Goal: Information Seeking & Learning: Learn about a topic

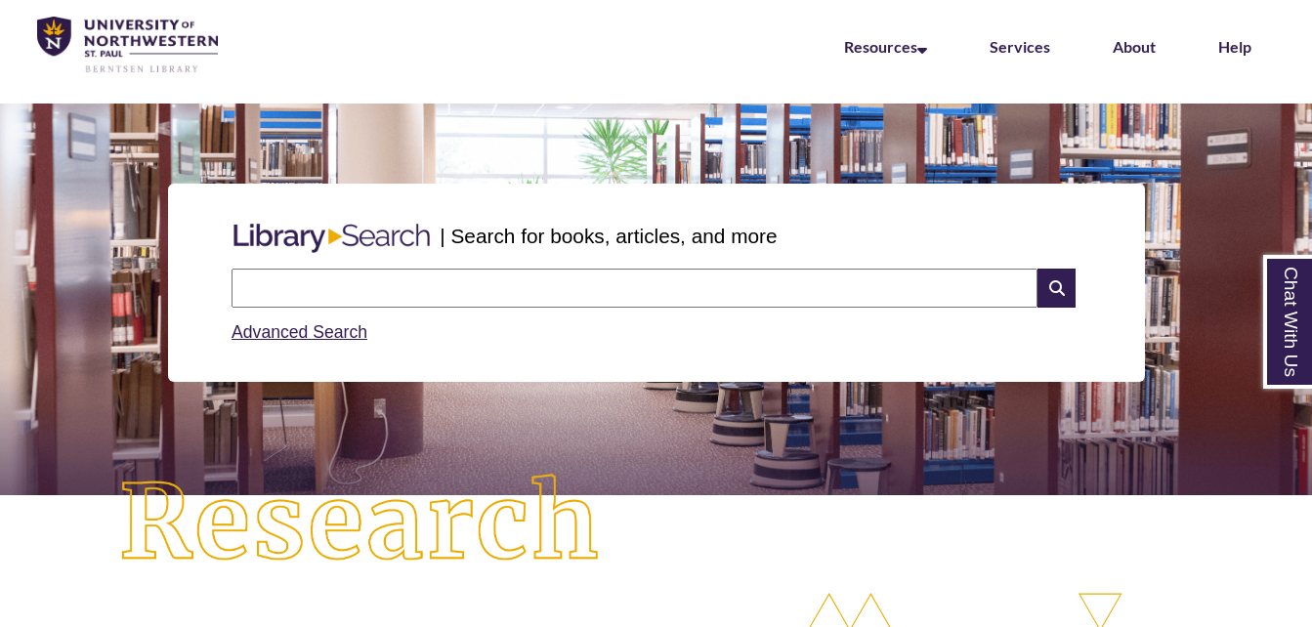
scroll to position [67, 0]
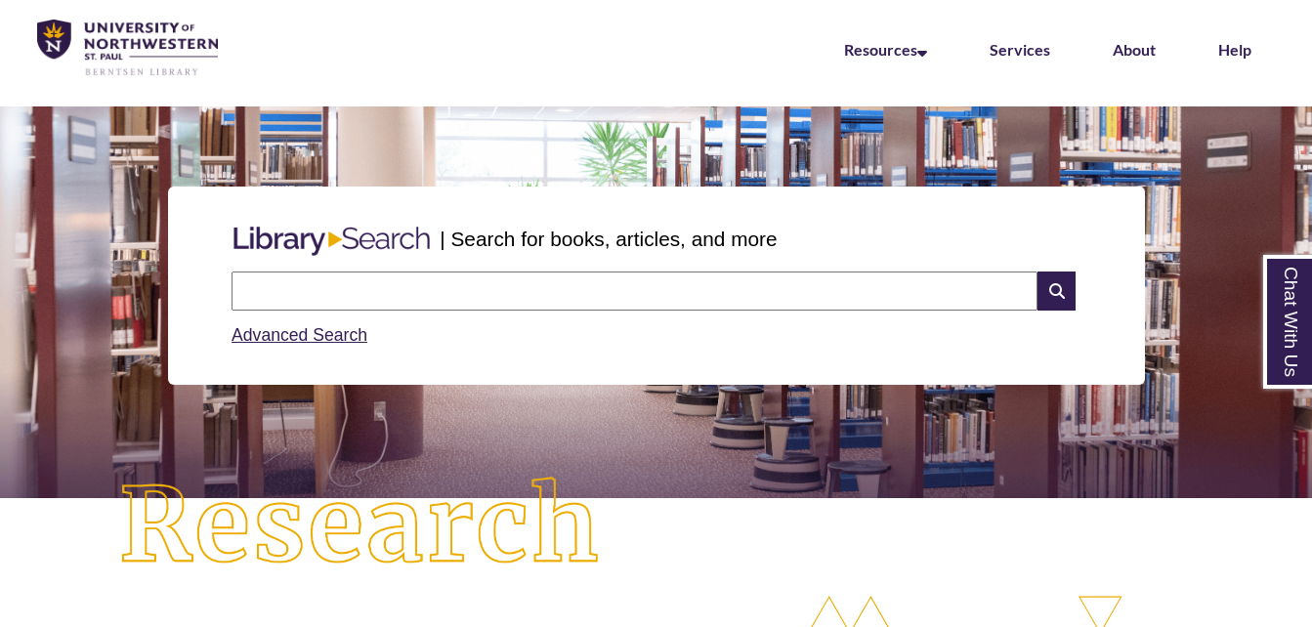
click at [363, 293] on input "text" at bounding box center [635, 291] width 806 height 39
click at [138, 532] on img at bounding box center [360, 526] width 590 height 205
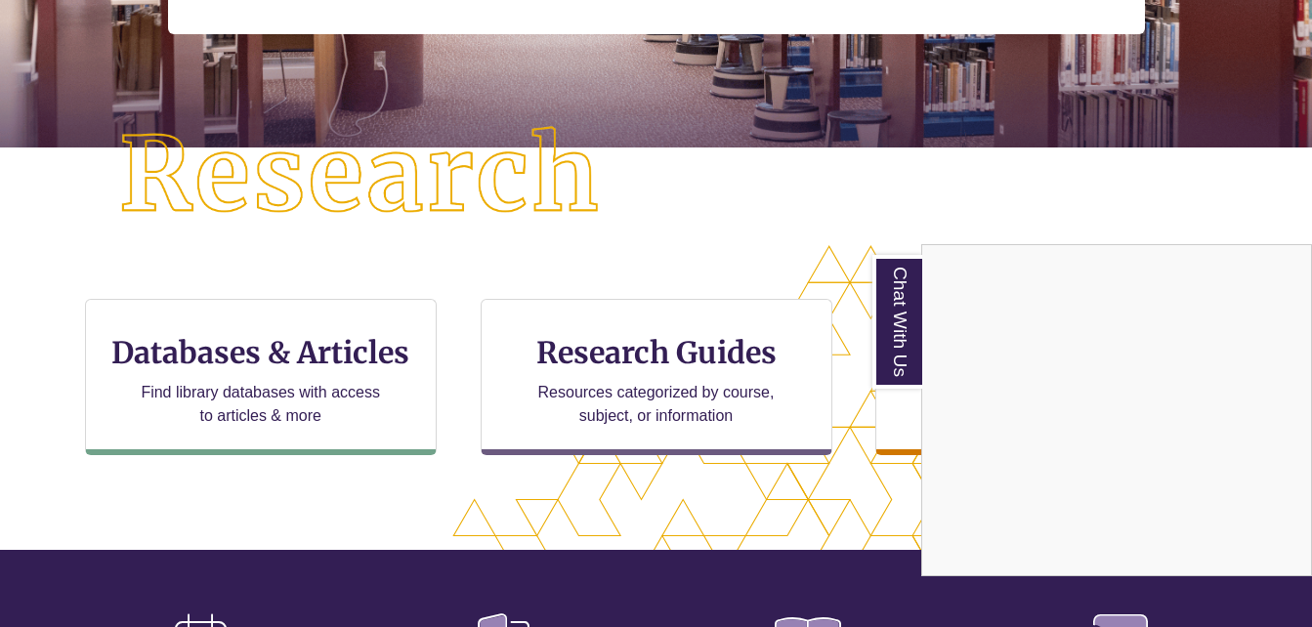
scroll to position [419, 0]
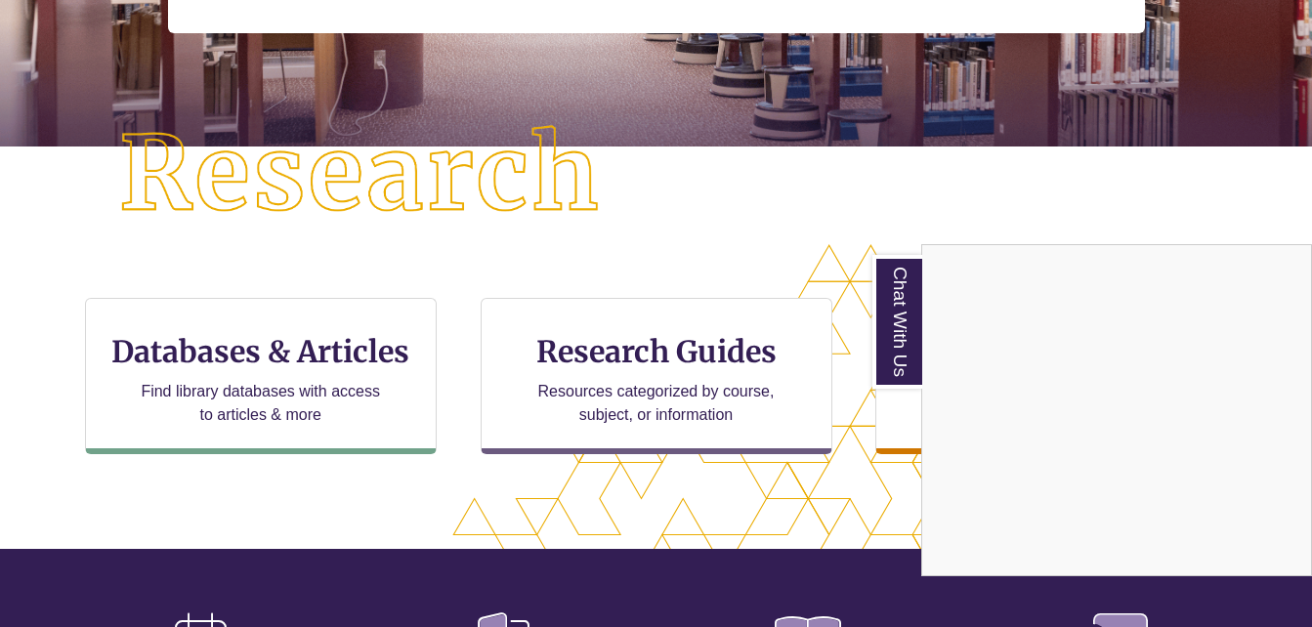
click at [242, 412] on div "Chat With Us" at bounding box center [656, 313] width 1312 height 627
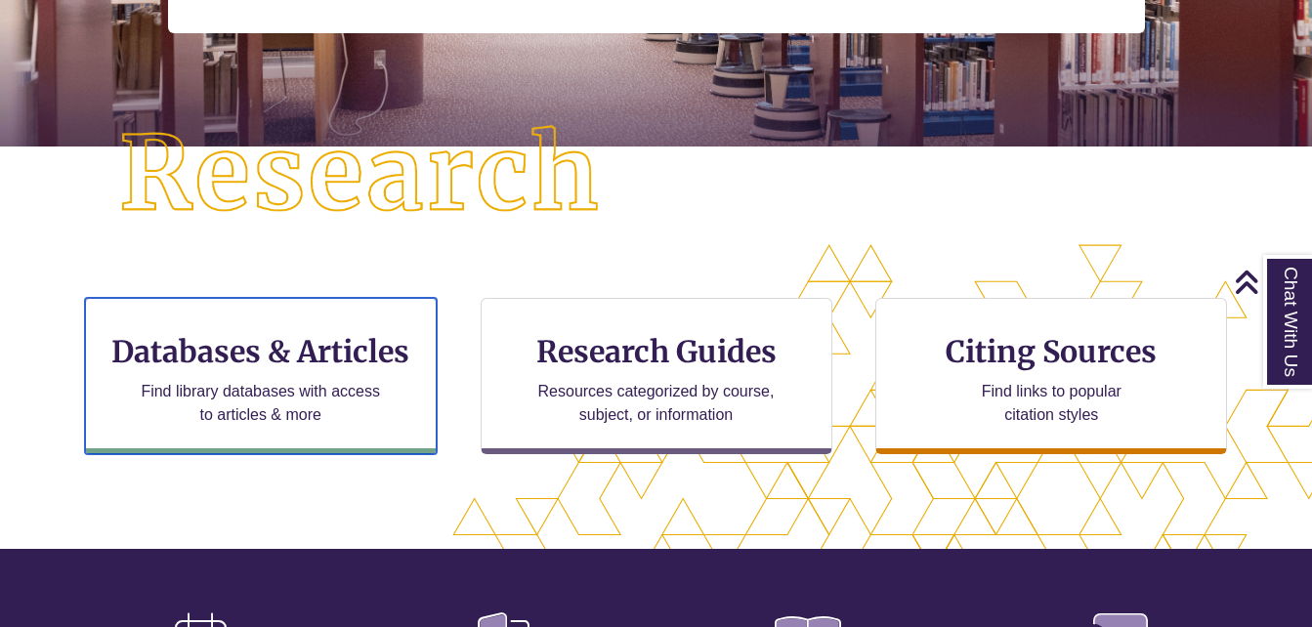
click at [242, 412] on p "Find library databases with access to articles & more" at bounding box center [260, 403] width 255 height 47
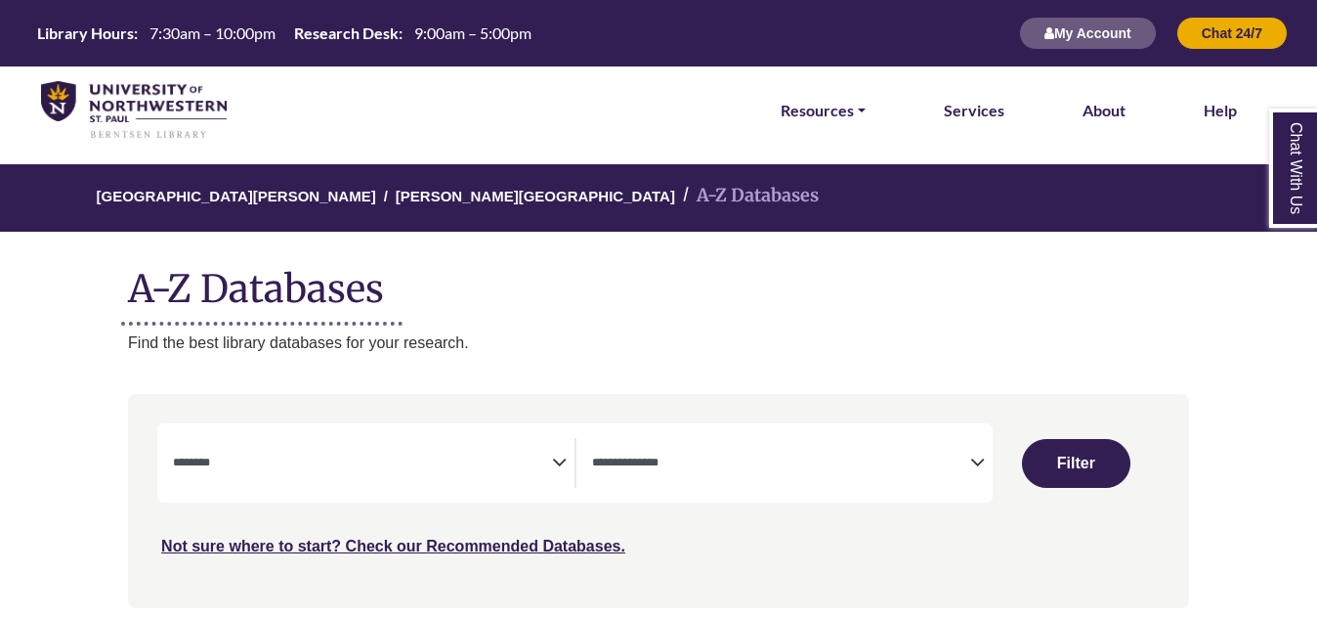
select select "Database Subject Filter"
select select "Database Types Filter"
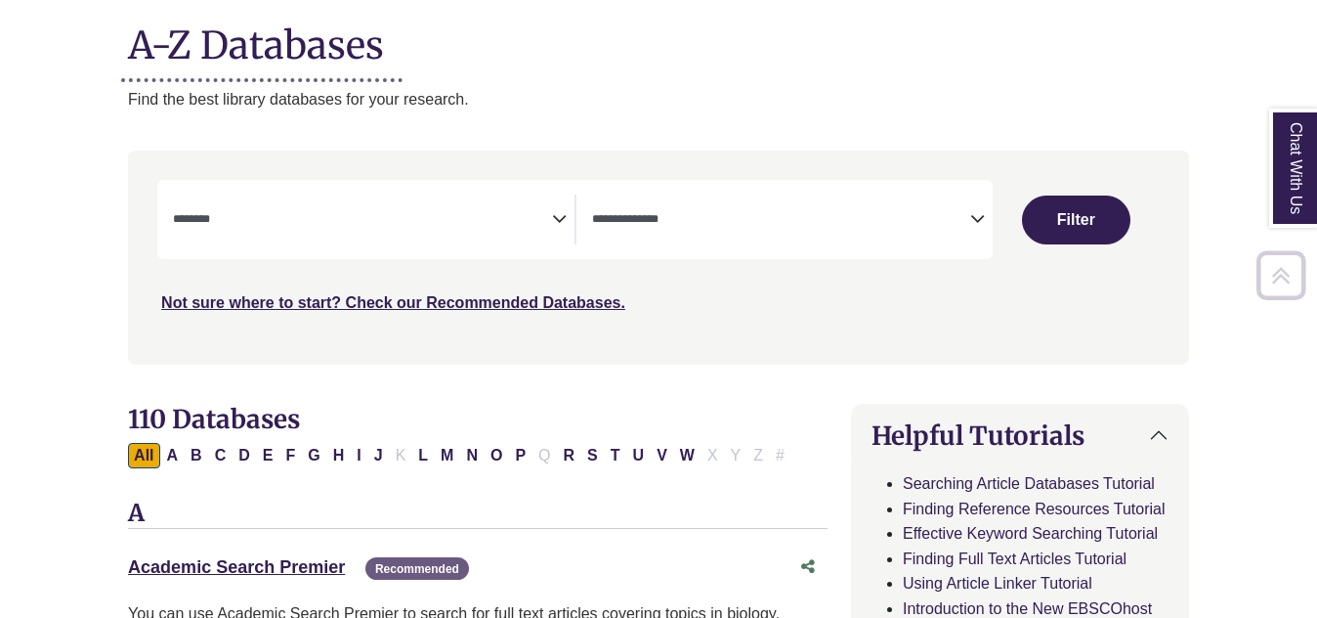
scroll to position [244, 0]
click at [562, 204] on icon "Search filters" at bounding box center [559, 214] width 15 height 29
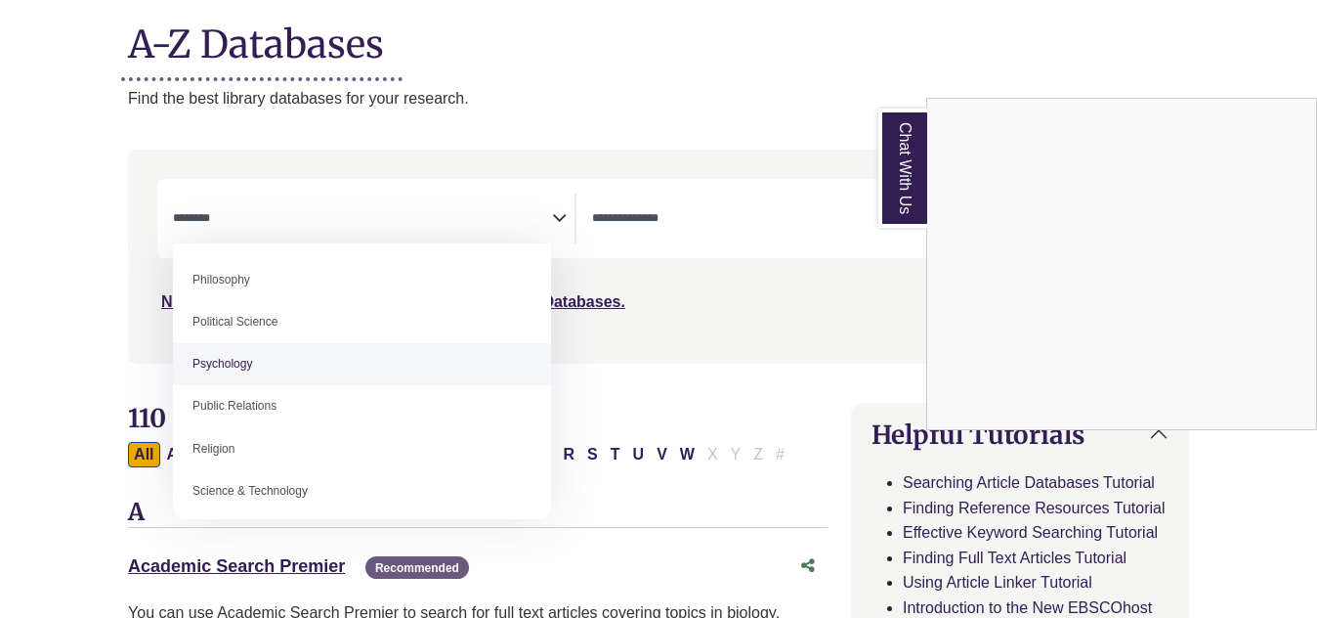
scroll to position [694, 0]
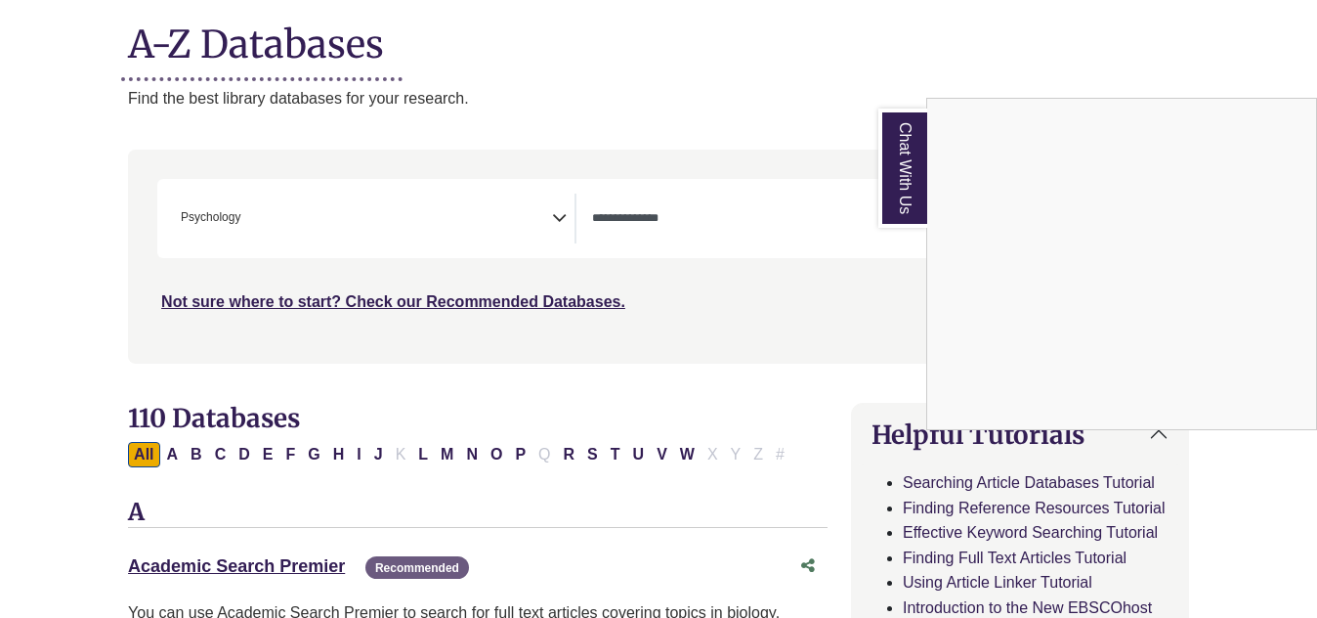
click at [490, 193] on div "Chat With Us" at bounding box center [658, 309] width 1317 height 618
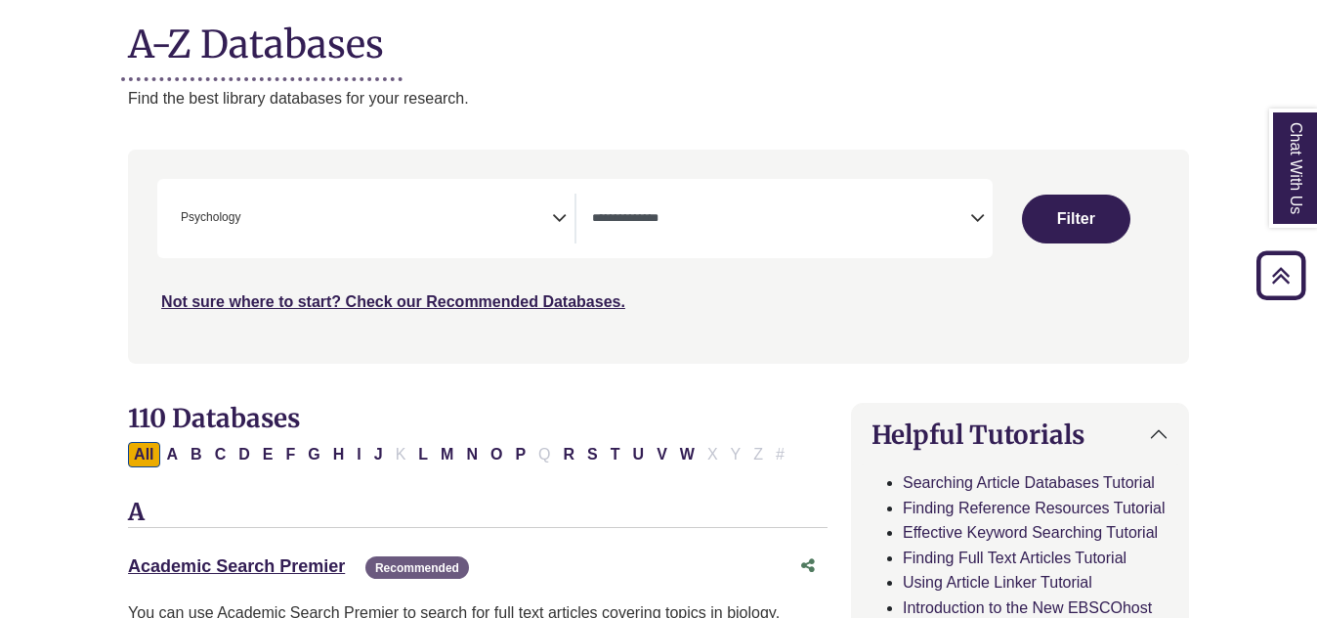
click at [563, 215] on icon "Search filters" at bounding box center [559, 214] width 15 height 29
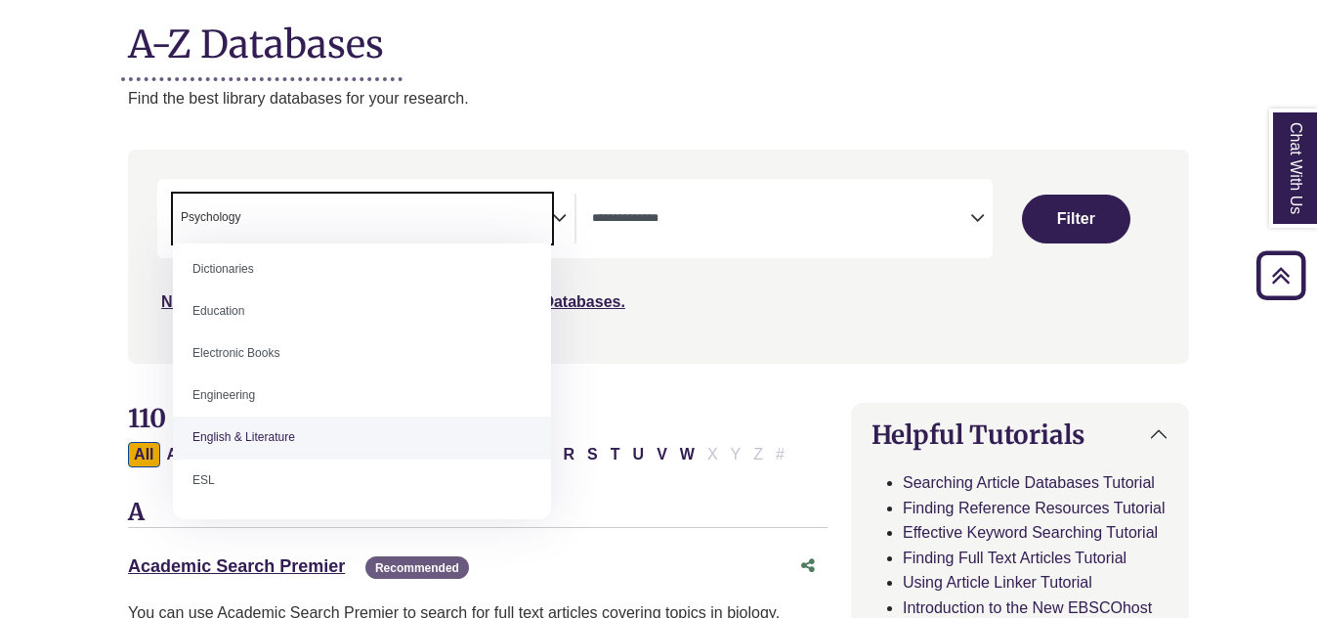
scroll to position [561, 0]
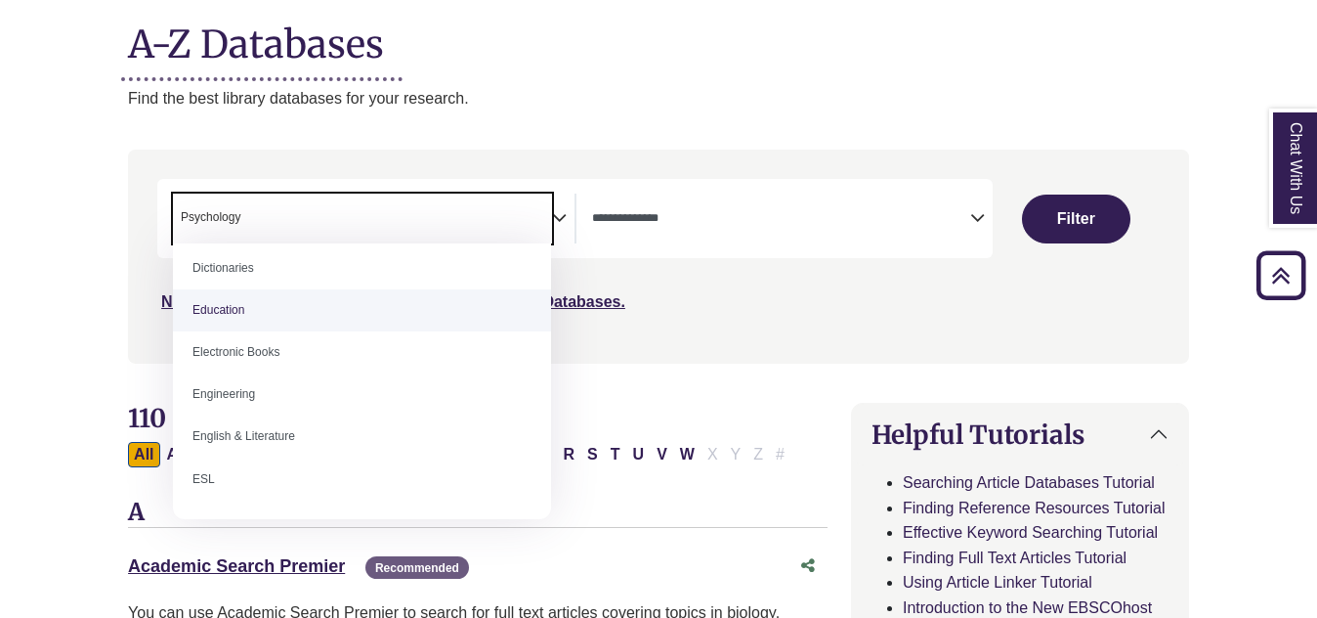
select select "*****"
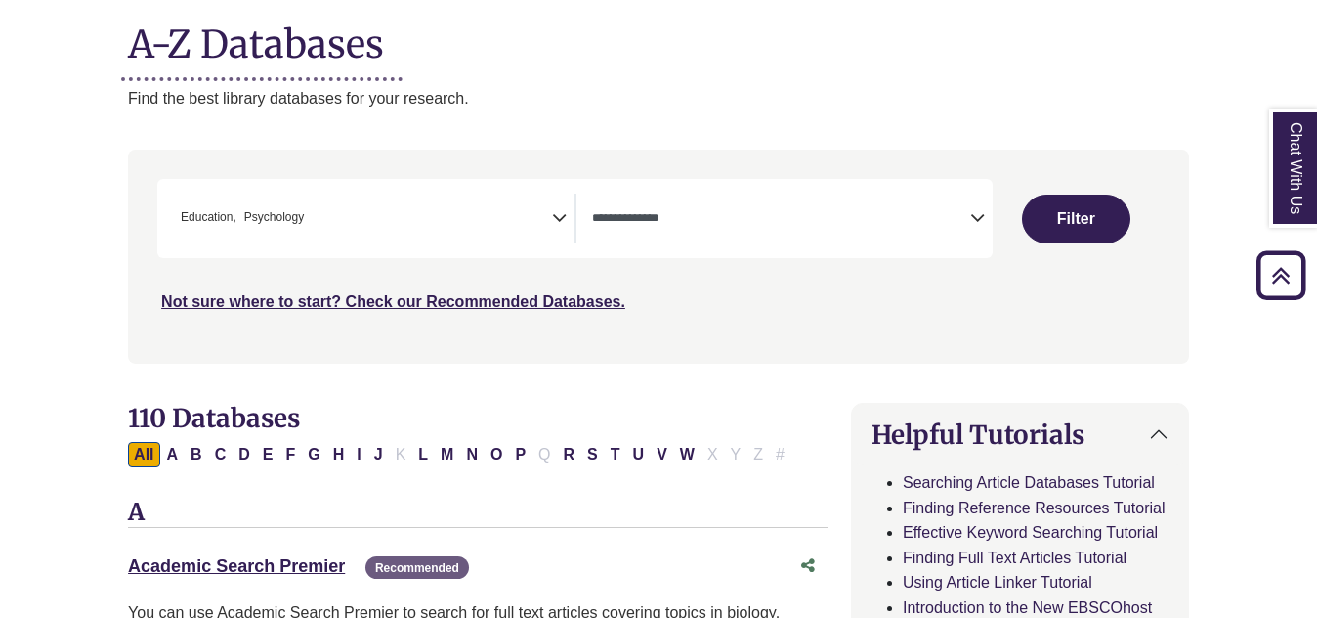
click at [563, 224] on icon "Search filters" at bounding box center [559, 214] width 15 height 29
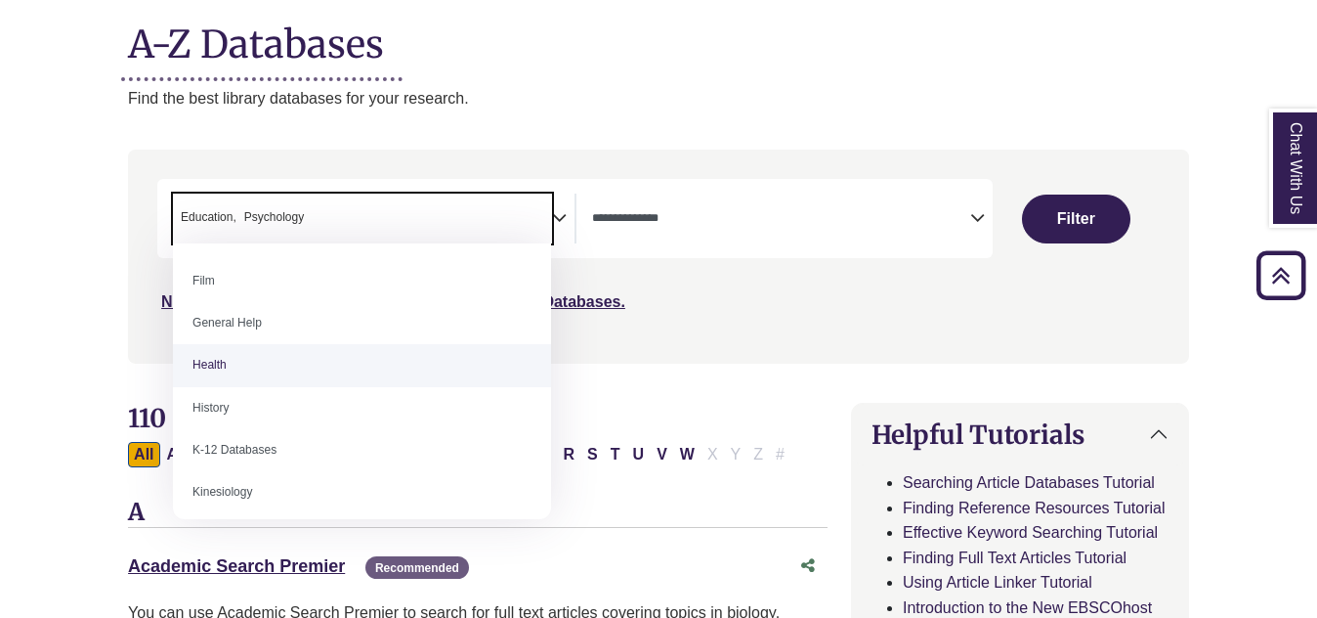
scroll to position [846, 0]
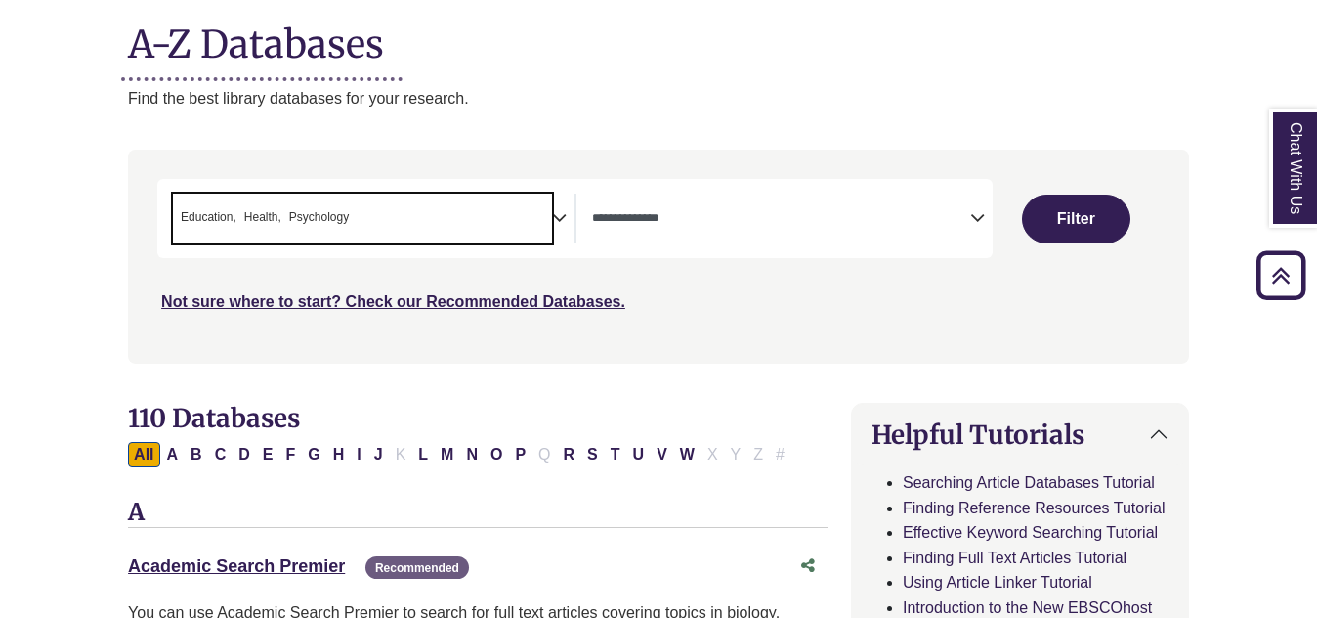
click at [559, 212] on icon "Search filters" at bounding box center [559, 214] width 15 height 29
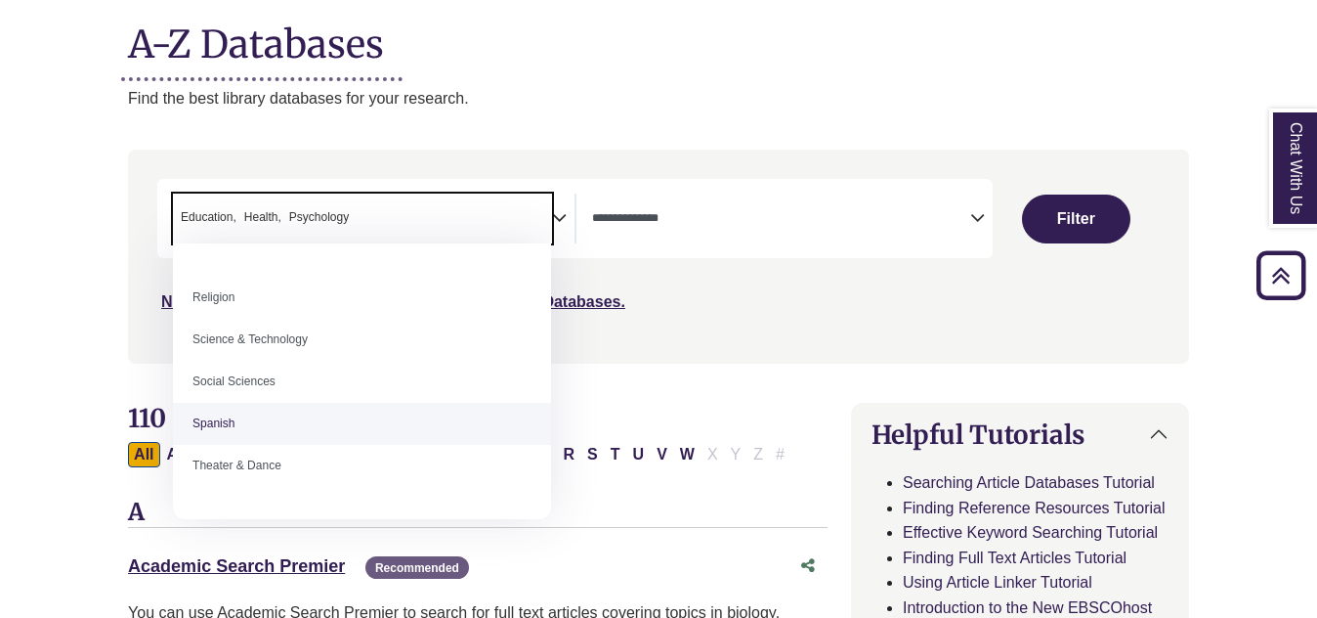
scroll to position [1630, 0]
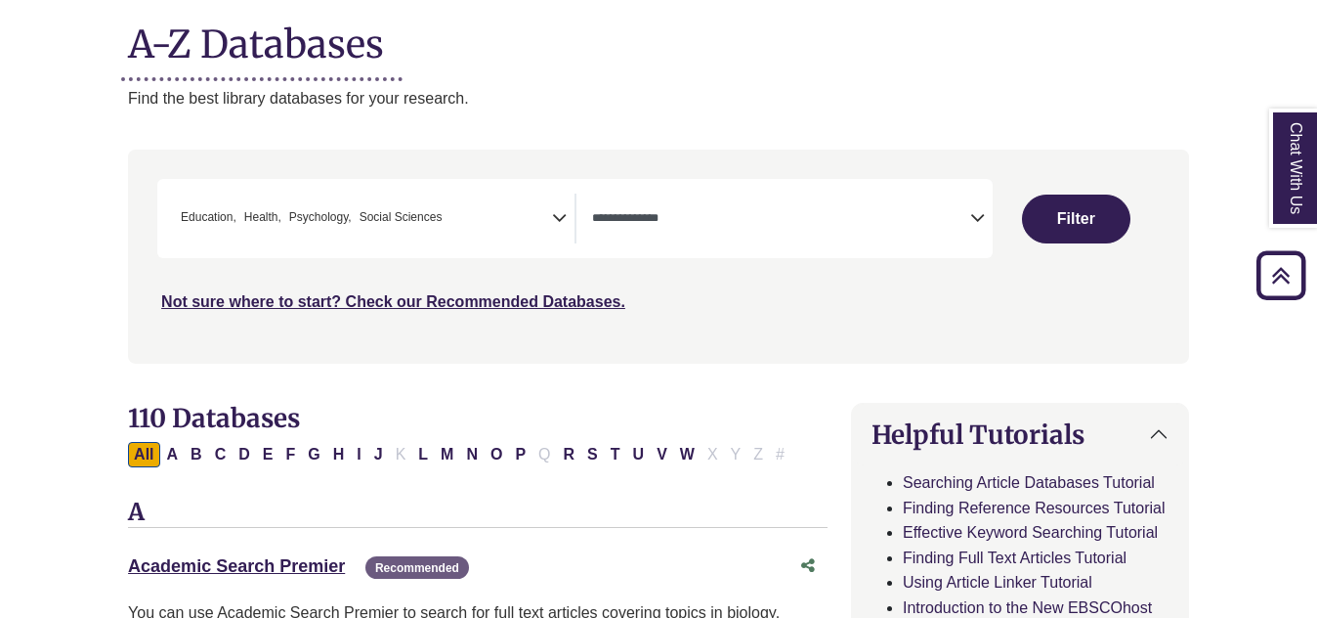
click at [558, 220] on icon "Search filters" at bounding box center [559, 214] width 15 height 29
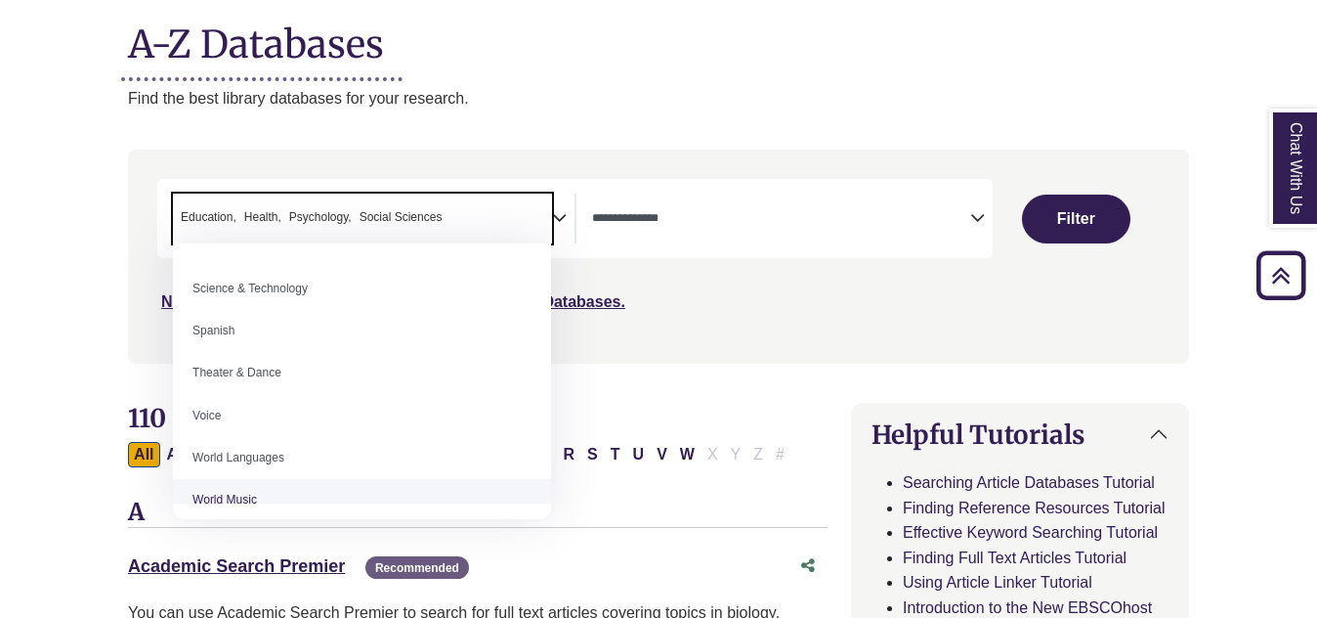
scroll to position [1740, 0]
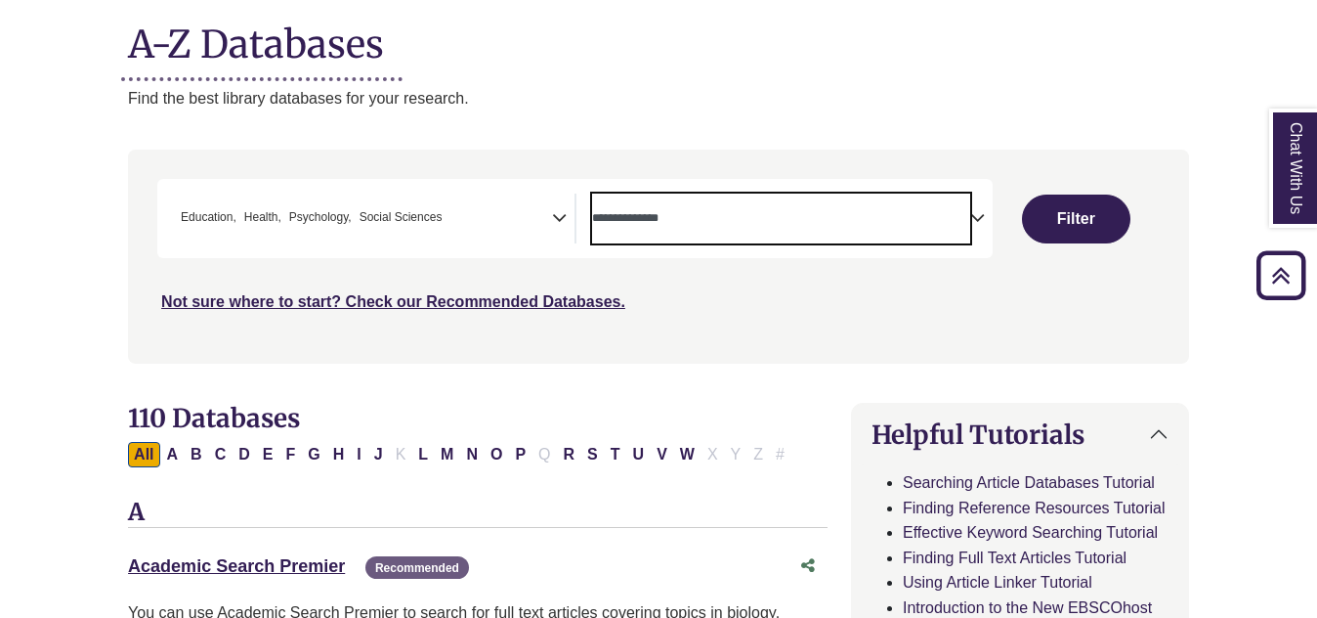
click at [762, 213] on textarea "Search" at bounding box center [781, 220] width 378 height 16
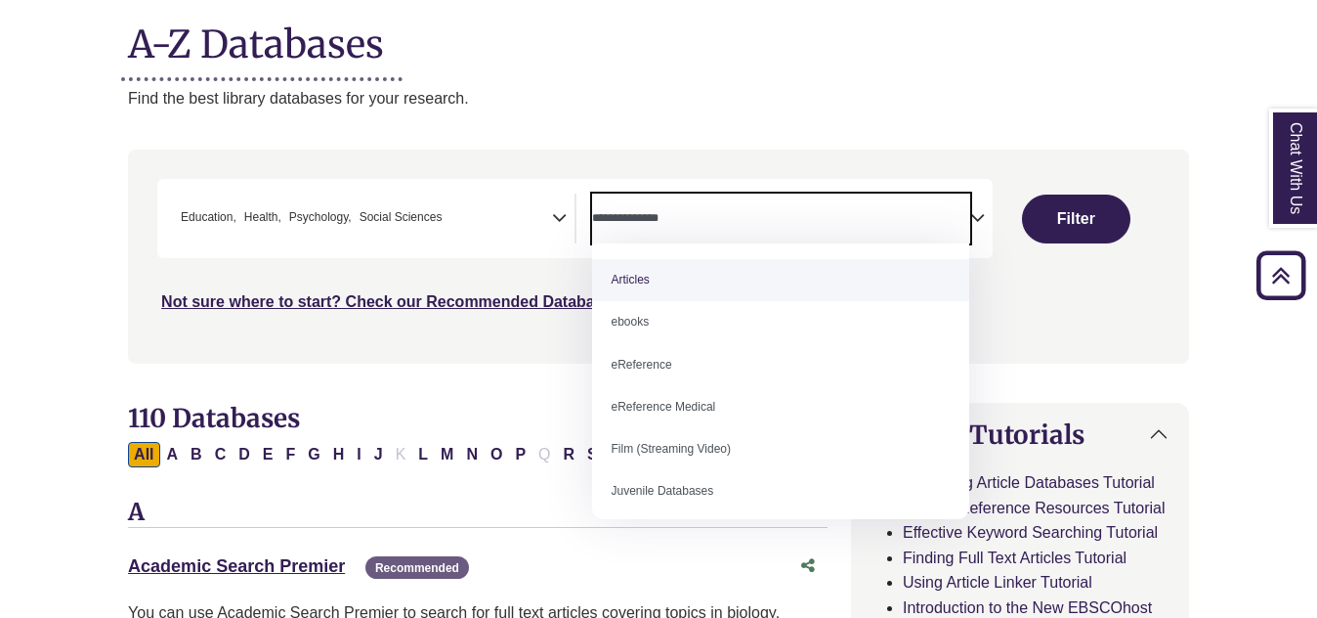
select select "*****"
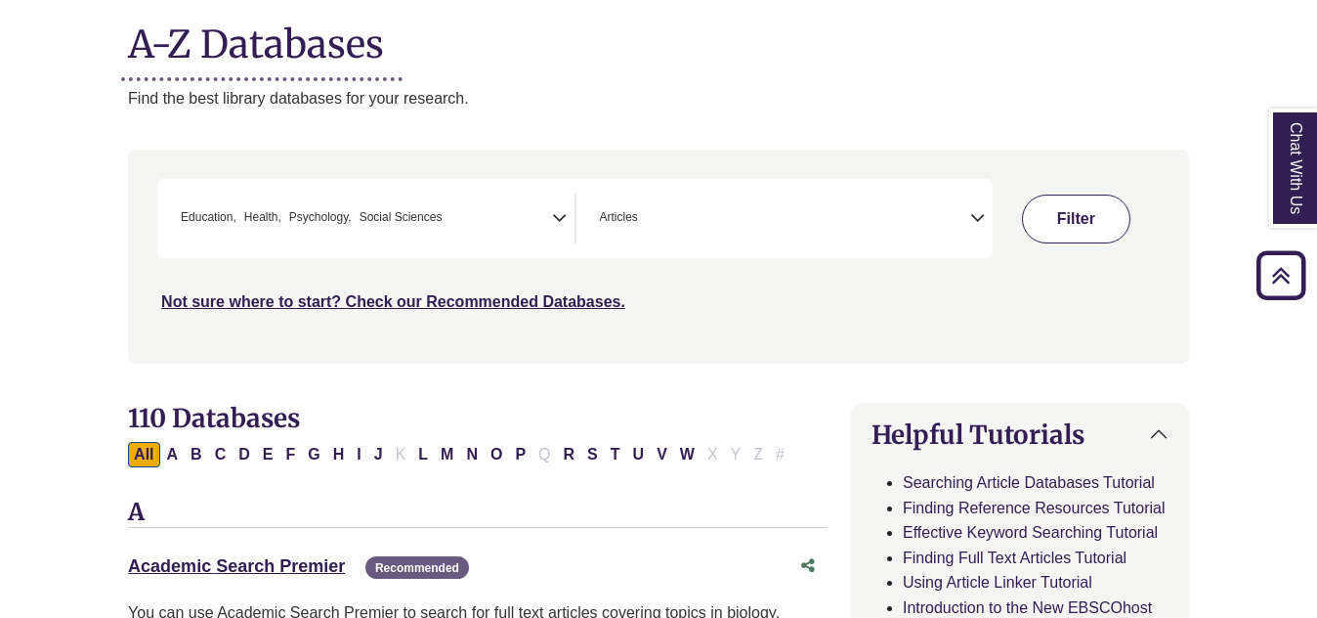
click at [1089, 214] on button "Filter" at bounding box center [1075, 218] width 107 height 49
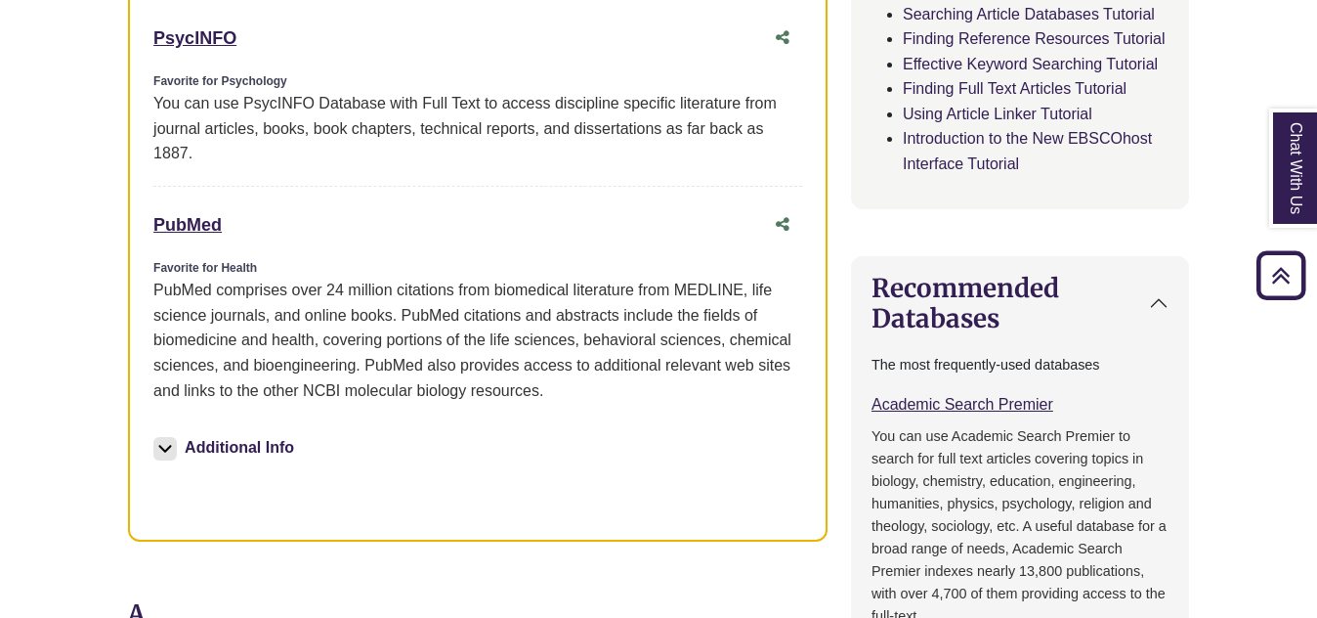
scroll to position [1345, 0]
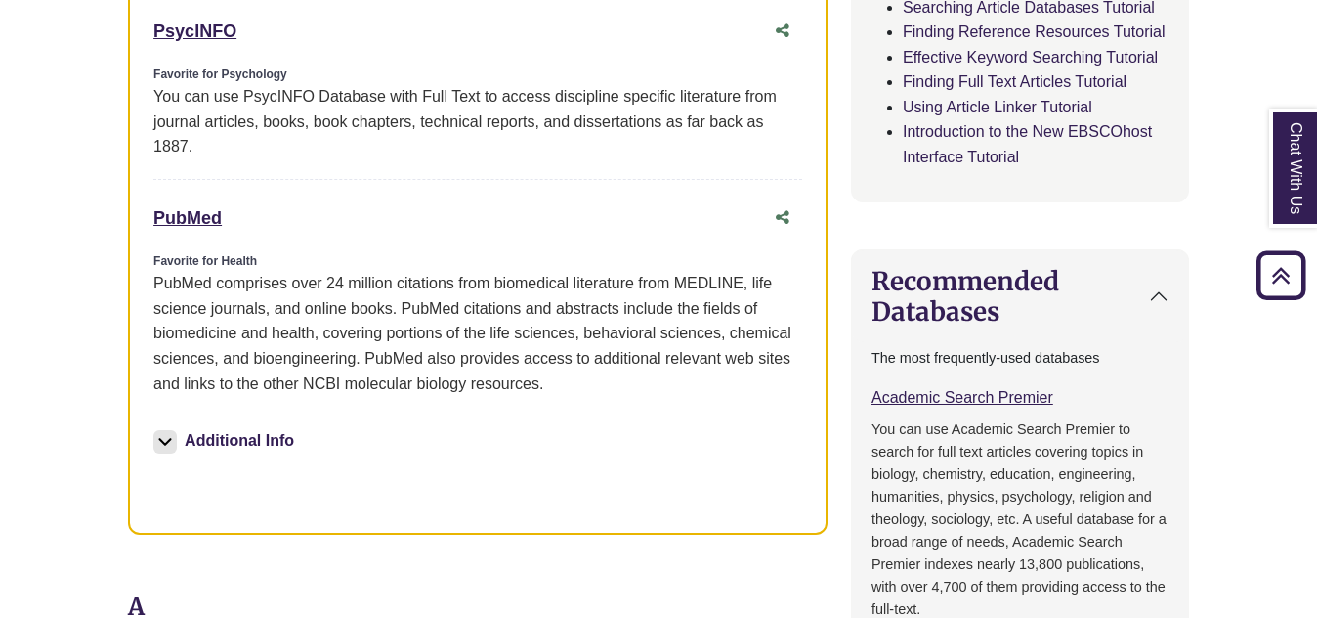
click at [203, 228] on div "PubMed This link opens in a new window" at bounding box center [458, 218] width 610 height 28
click at [182, 213] on link "PubMed This link opens in a new window" at bounding box center [187, 218] width 68 height 20
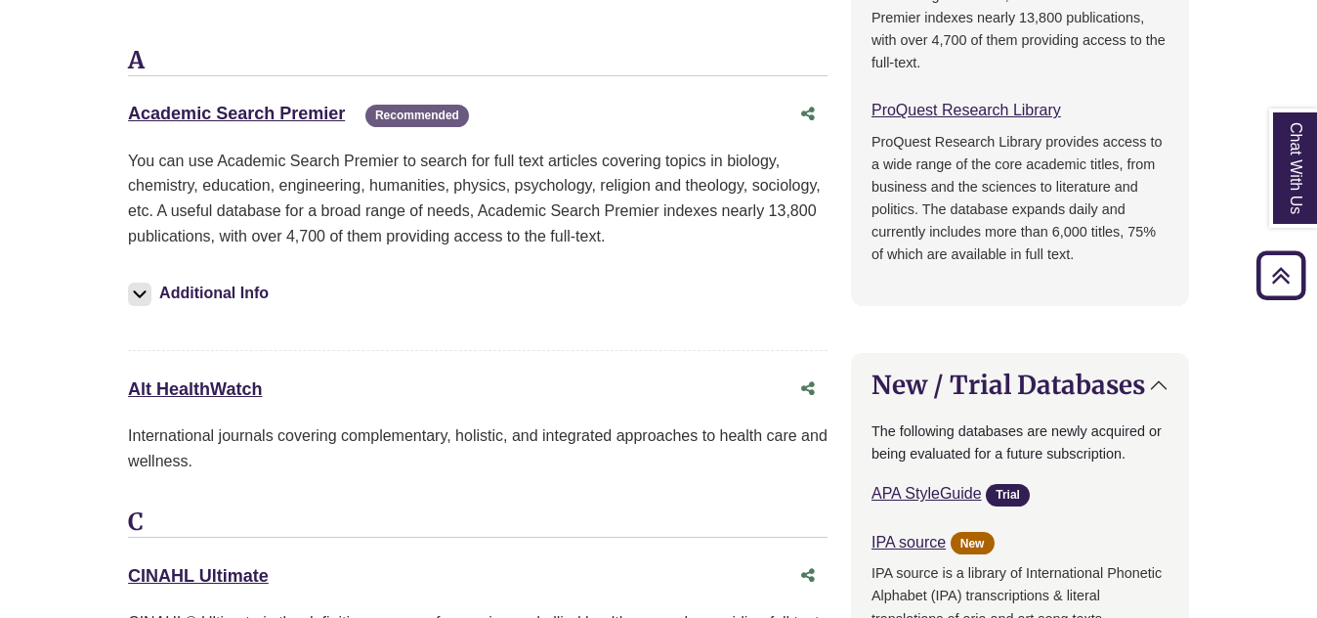
scroll to position [1916, 0]
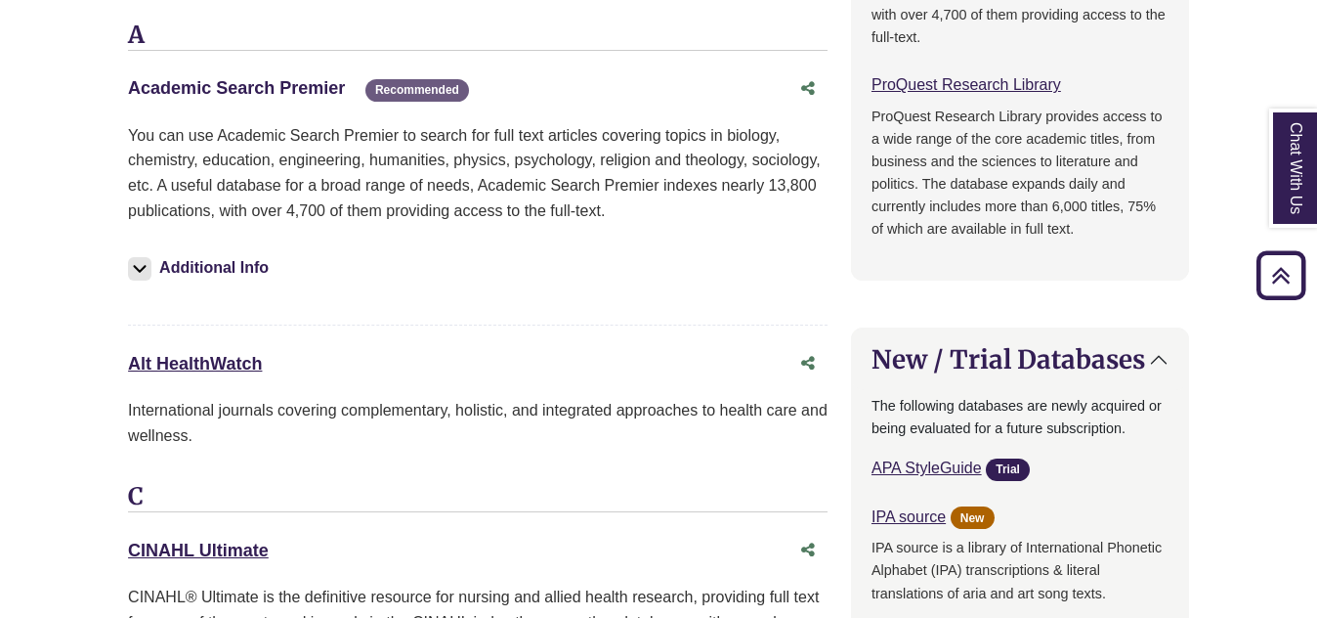
click at [270, 82] on link "Academic Search Premier This link opens in a new window" at bounding box center [236, 88] width 217 height 20
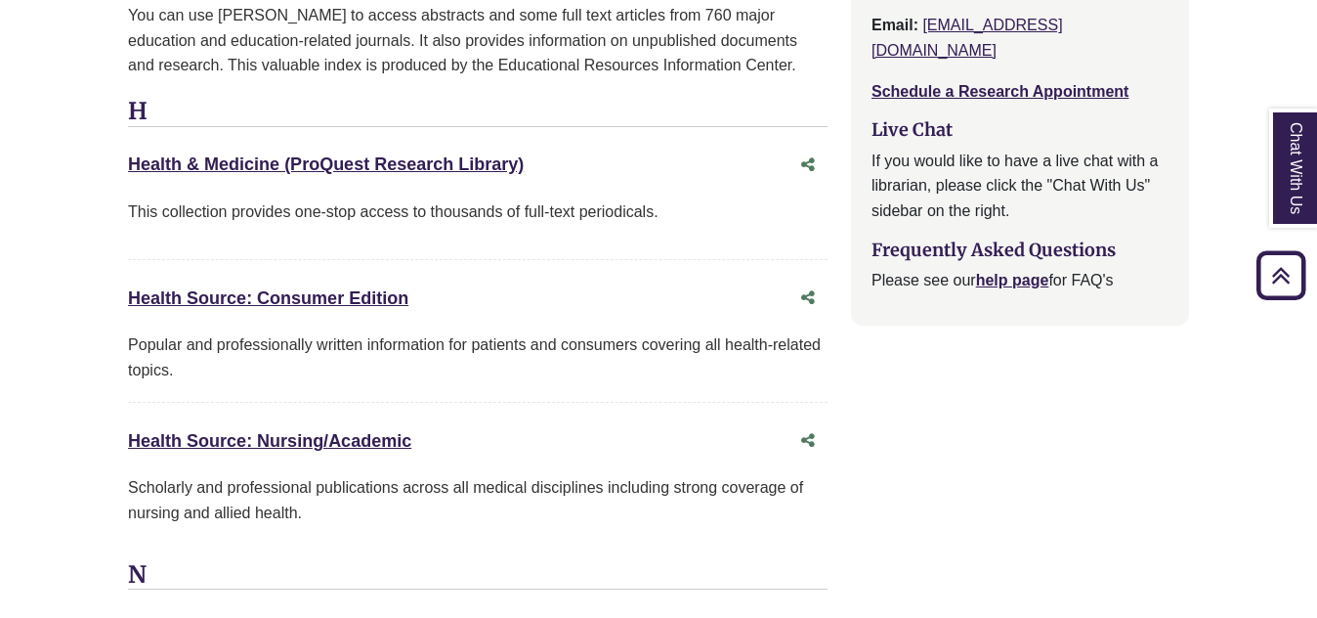
scroll to position [2945, 0]
click at [281, 154] on link "Health & Medicine (ProQuest Research Library) This link opens in a new window" at bounding box center [326, 163] width 396 height 20
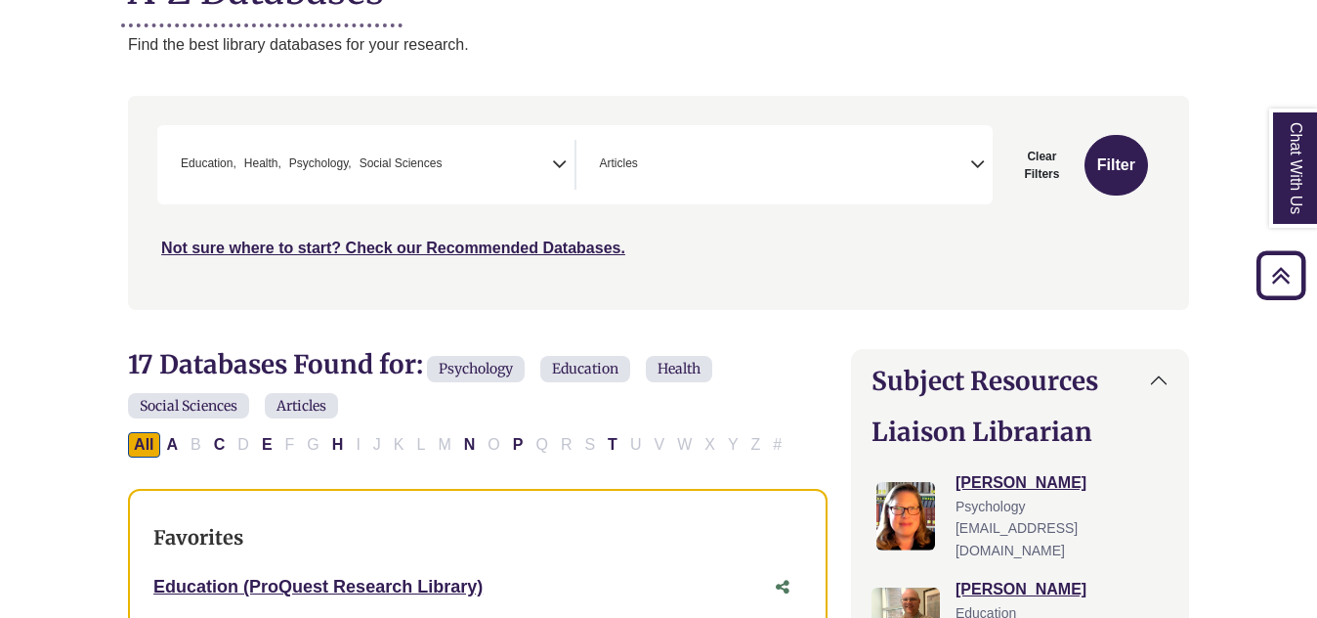
scroll to position [311, 0]
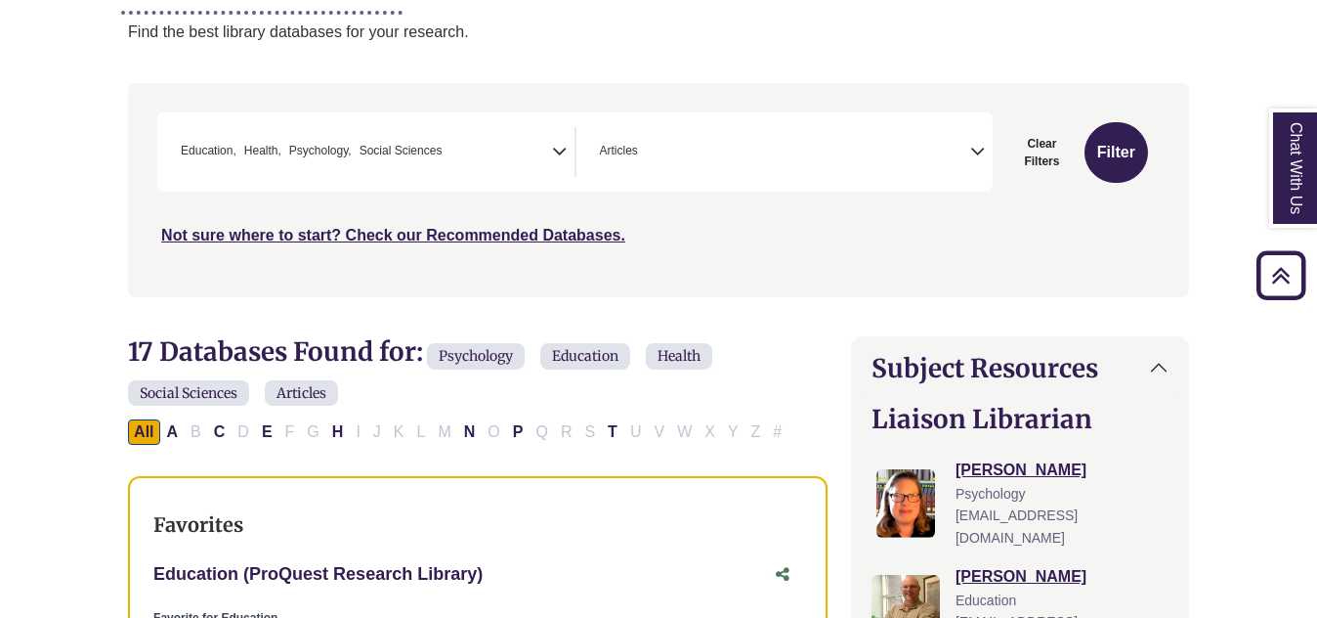
click at [298, 570] on link "Education (ProQuest Research Library) This link opens in a new window" at bounding box center [317, 574] width 329 height 20
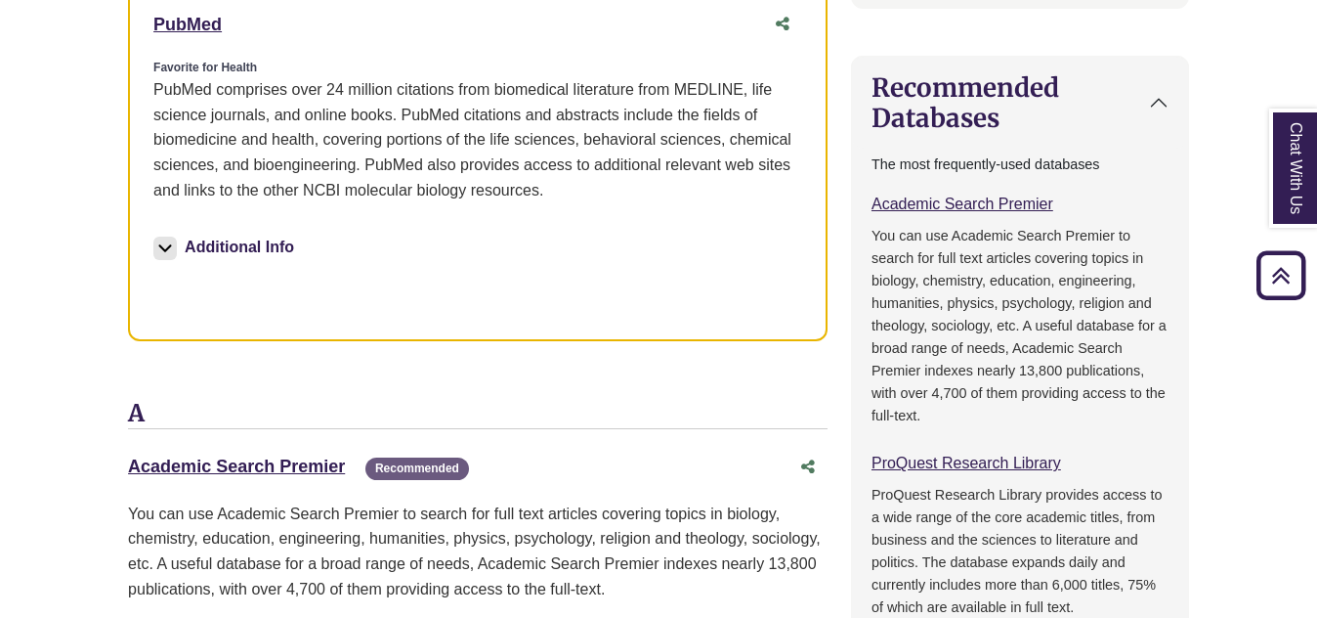
scroll to position [1539, 0]
click at [273, 466] on link "Academic Search Premier This link opens in a new window" at bounding box center [236, 465] width 217 height 20
